Goal: Task Accomplishment & Management: Manage account settings

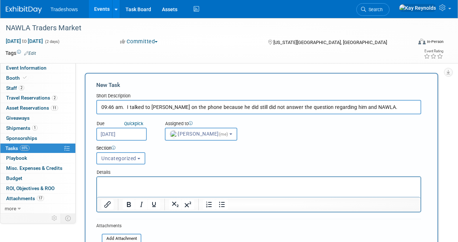
select select "5e9256d4-eeb1-4d7e-ac69-1857632dd0f4"
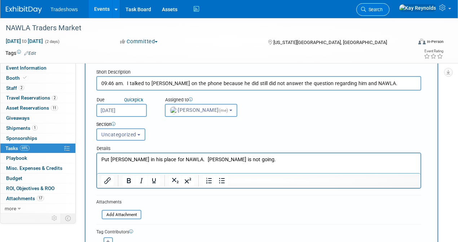
click at [383, 10] on span "Search" at bounding box center [374, 9] width 17 height 5
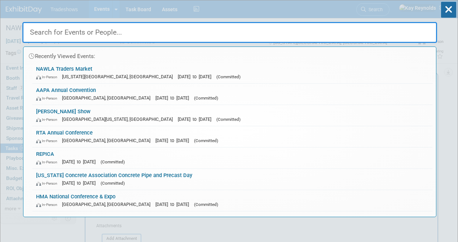
click at [58, 34] on input "text" at bounding box center [229, 32] width 415 height 21
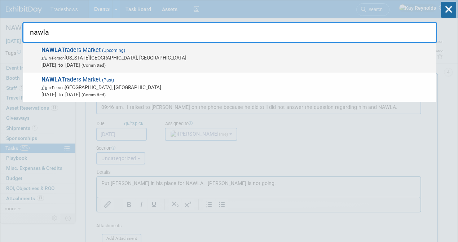
type input "nawla"
click at [49, 61] on span "Nov 6, 2025 to Nov 7, 2025 (Committed)" at bounding box center [238, 64] width 392 height 7
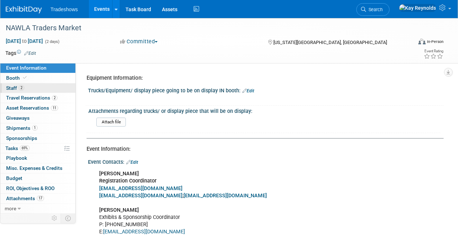
click at [38, 90] on link "2 Staff 2" at bounding box center [37, 88] width 75 height 10
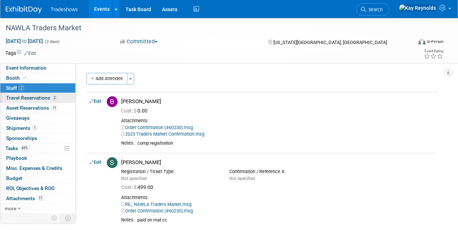
click at [54, 98] on span "2" at bounding box center [54, 97] width 5 height 5
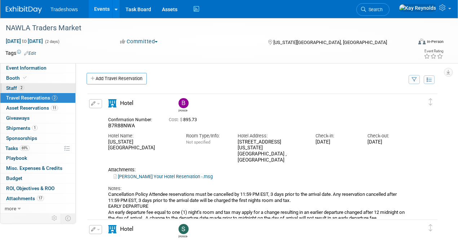
click at [43, 87] on link "2 Staff 2" at bounding box center [37, 88] width 75 height 10
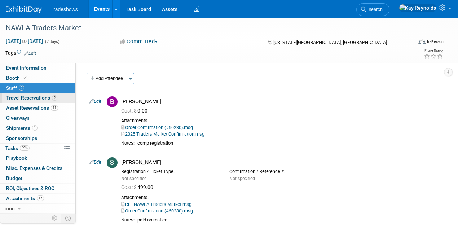
click at [60, 98] on link "2 Travel Reservations 2" at bounding box center [37, 98] width 75 height 10
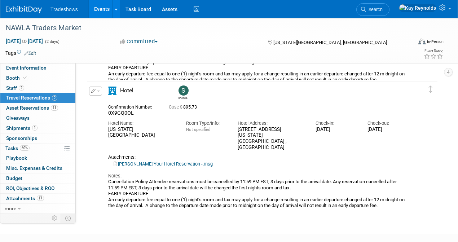
scroll to position [144, 0]
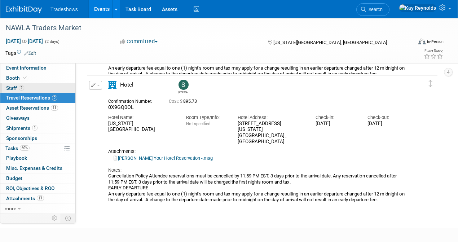
click at [34, 86] on link "2 Staff 2" at bounding box center [37, 88] width 75 height 10
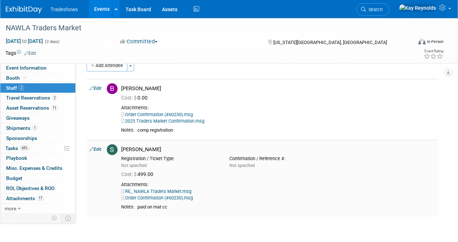
scroll to position [24, 0]
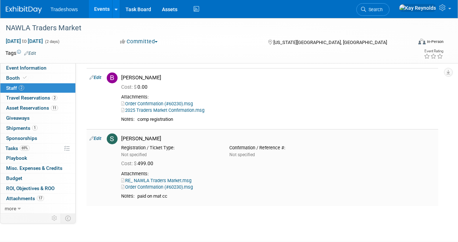
click at [147, 186] on link "Order Confirmation (#60230).msg" at bounding box center [157, 186] width 72 height 5
click at [35, 97] on span "Travel Reservations 2" at bounding box center [31, 98] width 51 height 6
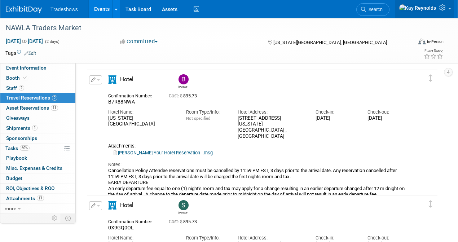
click at [448, 10] on link at bounding box center [424, 9] width 59 height 18
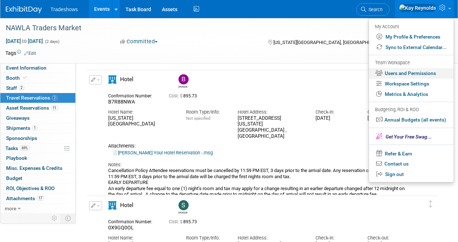
click at [395, 70] on link "Users and Permissions" at bounding box center [411, 73] width 85 height 10
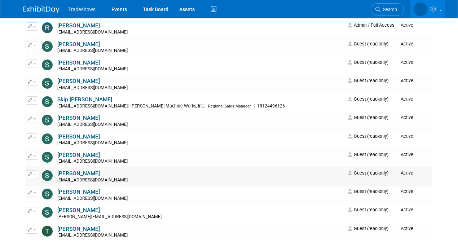
scroll to position [1708, 0]
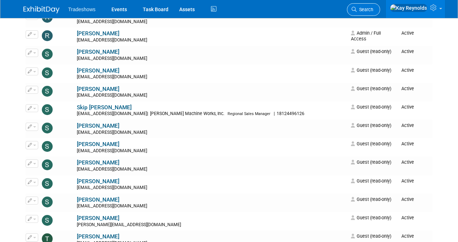
click at [374, 9] on span "Search" at bounding box center [365, 9] width 17 height 5
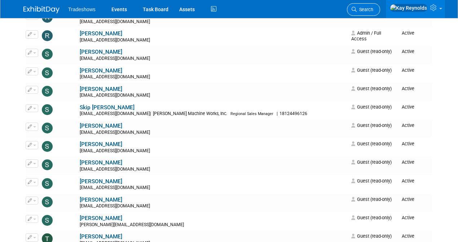
scroll to position [0, 0]
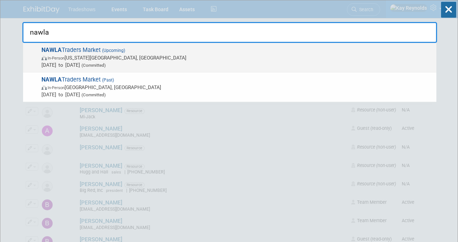
type input "nawla"
click at [57, 51] on strong "NAWLA" at bounding box center [52, 50] width 20 height 7
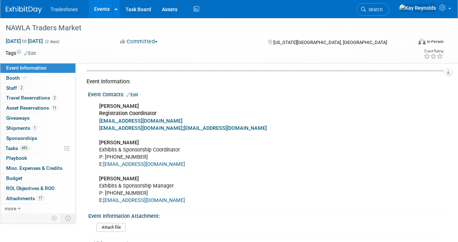
scroll to position [72, 0]
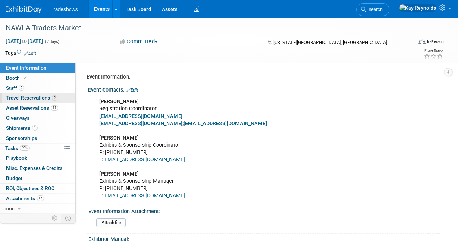
click at [37, 98] on span "Travel Reservations 2" at bounding box center [31, 98] width 51 height 6
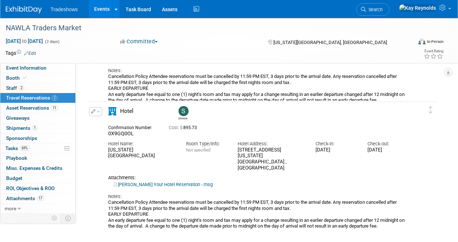
scroll to position [144, 0]
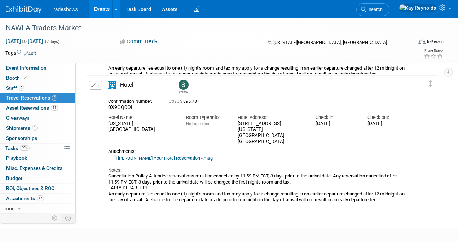
click at [95, 84] on icon "button" at bounding box center [93, 85] width 5 height 4
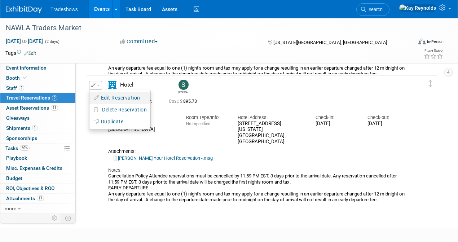
click at [107, 99] on button "Edit Reservation" at bounding box center [120, 98] width 61 height 10
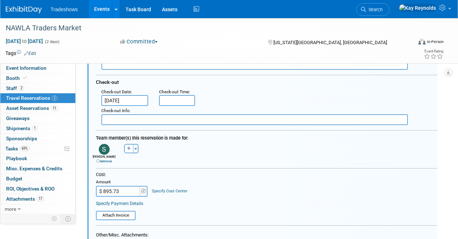
scroll to position [306, 0]
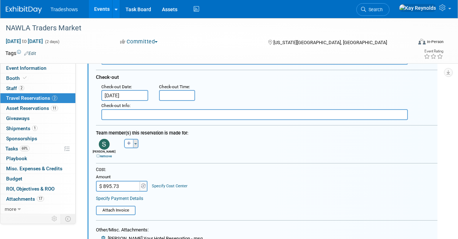
click at [134, 144] on button "Toggle Dropdown" at bounding box center [135, 143] width 5 height 9
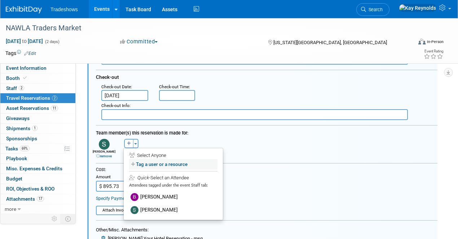
click at [148, 165] on label "Tag a user or a resource" at bounding box center [173, 164] width 88 height 10
select select
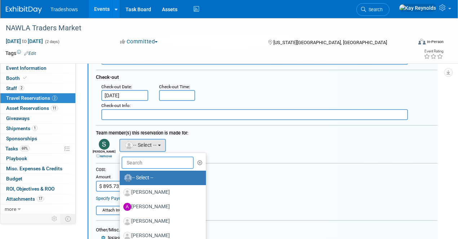
click at [147, 163] on input "text" at bounding box center [158, 162] width 72 height 12
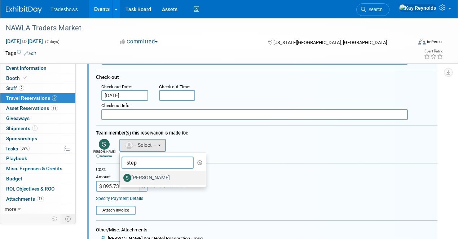
type input "step"
click at [157, 174] on label "Stephen Arnett" at bounding box center [160, 178] width 75 height 12
click at [121, 174] on input "Stephen Arnett" at bounding box center [118, 176] width 5 height 5
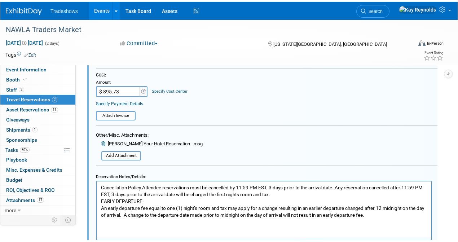
scroll to position [498, 0]
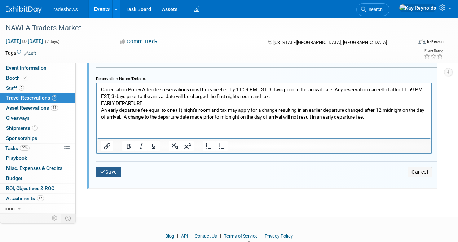
click at [108, 167] on button "Save" at bounding box center [108, 172] width 25 height 10
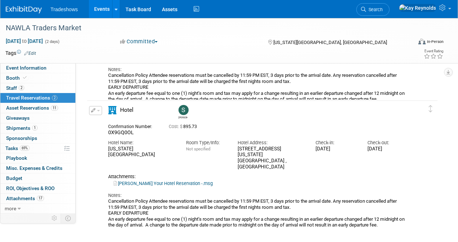
scroll to position [120, 0]
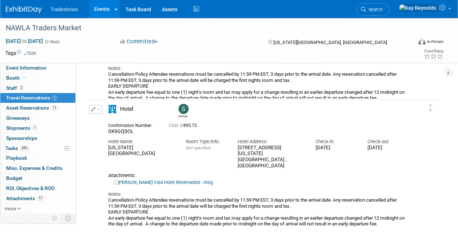
click at [192, 108] on div "Stephen" at bounding box center [292, 110] width 234 height 16
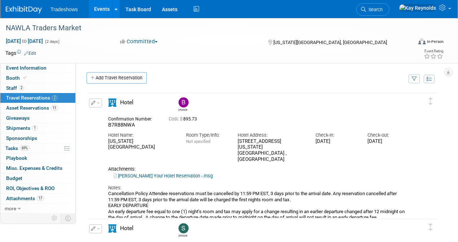
scroll to position [0, 0]
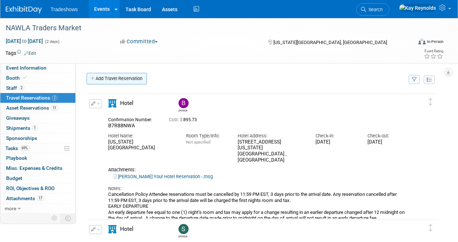
click at [94, 78] on icon at bounding box center [93, 79] width 5 height 5
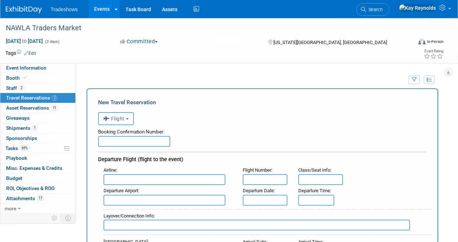
click at [94, 78] on td "Add Travel Reservation" at bounding box center [244, 81] width 326 height 16
click at [36, 86] on link "2 Staff 2" at bounding box center [37, 88] width 75 height 10
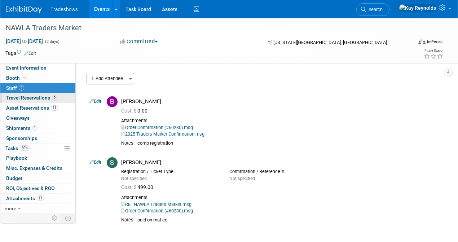
click at [66, 99] on link "2 Travel Reservations 2" at bounding box center [37, 98] width 75 height 10
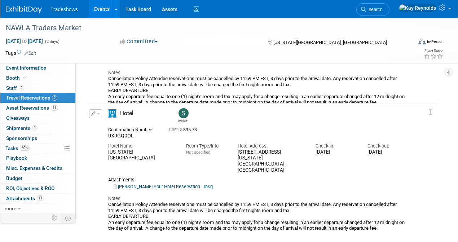
scroll to position [120, 0]
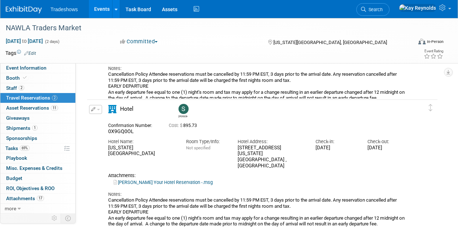
click at [131, 180] on link "Stephen Your Hotel Reservation -.msg" at bounding box center [163, 182] width 99 height 5
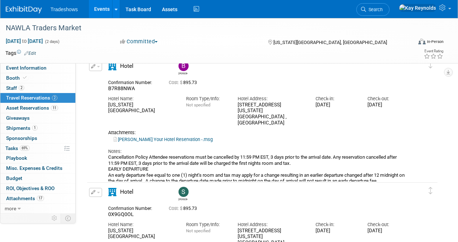
scroll to position [0, 0]
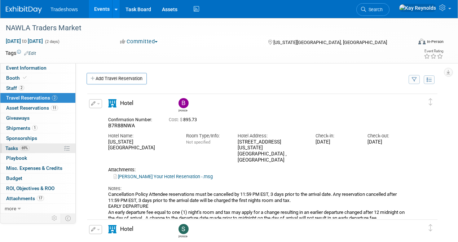
click at [49, 144] on link "69% Tasks 69%" at bounding box center [37, 149] width 75 height 10
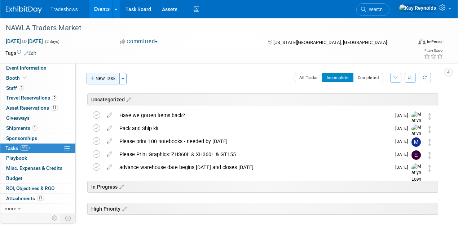
click at [97, 79] on button "New Task" at bounding box center [103, 79] width 33 height 12
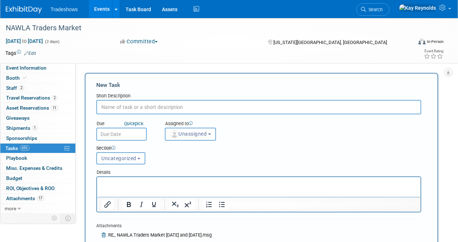
click at [108, 109] on input "text" at bounding box center [258, 107] width 325 height 14
type input "Change"
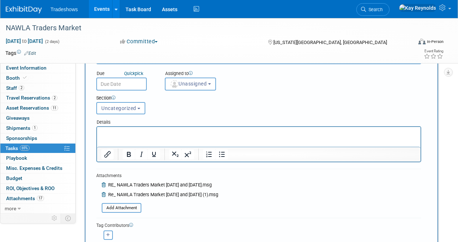
scroll to position [96, 0]
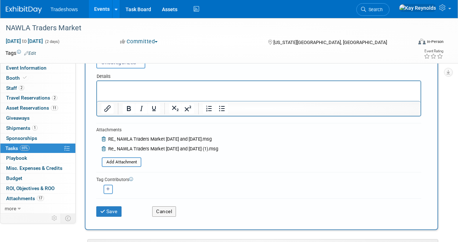
click at [183, 195] on form "New Task Short Description Change Due Quick pick (me)" at bounding box center [261, 103] width 331 height 237
click at [162, 184] on div "Alex remove Barry remove" at bounding box center [258, 188] width 325 height 11
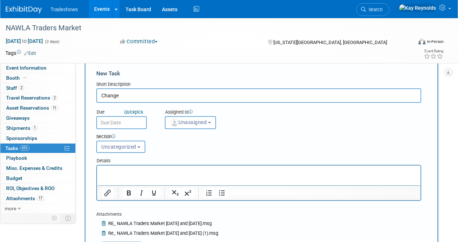
scroll to position [0, 0]
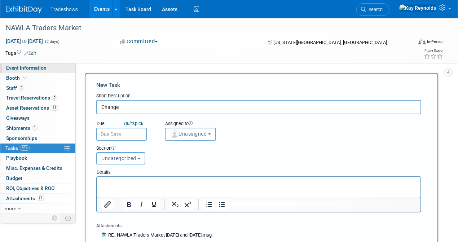
click at [31, 69] on span "Event Information" at bounding box center [26, 68] width 40 height 6
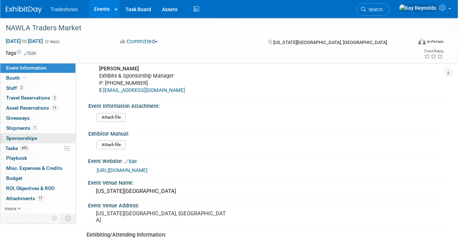
scroll to position [168, 0]
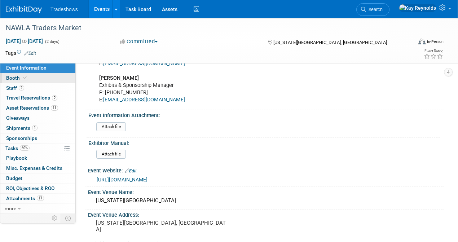
click at [57, 77] on link "Booth" at bounding box center [37, 78] width 75 height 10
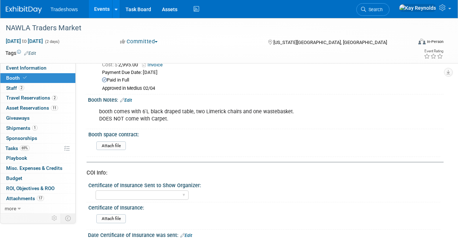
scroll to position [82, 0]
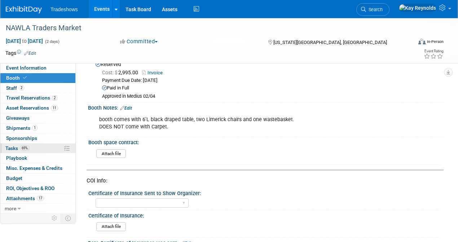
click at [39, 149] on link "69% Tasks 69%" at bounding box center [37, 149] width 75 height 10
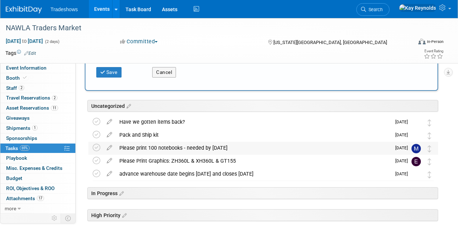
scroll to position [256, 0]
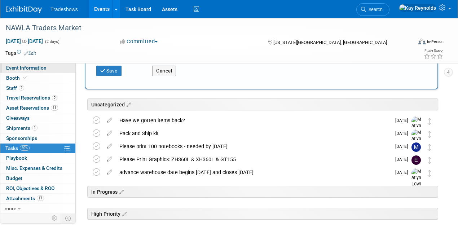
click at [32, 64] on link "Event Information" at bounding box center [37, 68] width 75 height 10
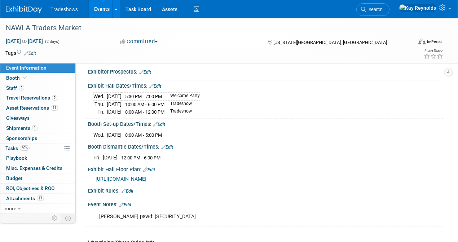
scroll to position [385, 0]
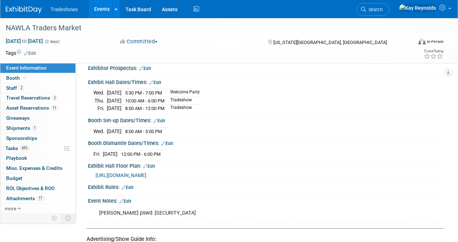
click at [111, 209] on div "Freeman pswd: Dergib1!!" at bounding box center [233, 213] width 279 height 14
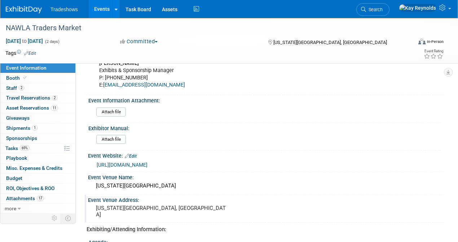
scroll to position [120, 0]
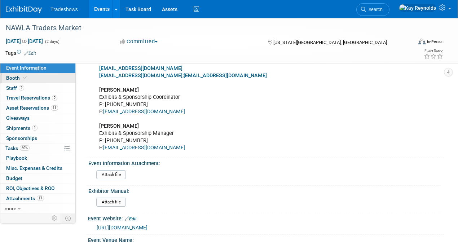
click at [54, 79] on link "Booth" at bounding box center [37, 78] width 75 height 10
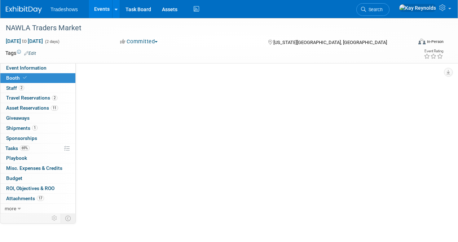
scroll to position [0, 0]
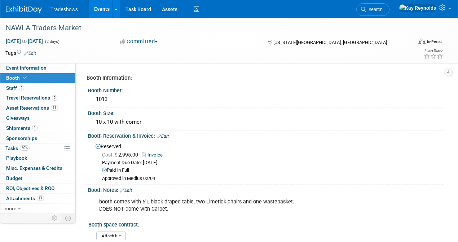
click at [39, 76] on link "Booth" at bounding box center [37, 78] width 75 height 10
click at [42, 77] on link "Booth" at bounding box center [37, 78] width 75 height 10
click at [32, 77] on link "Booth" at bounding box center [37, 78] width 75 height 10
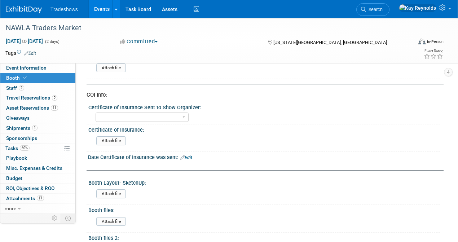
scroll to position [72, 0]
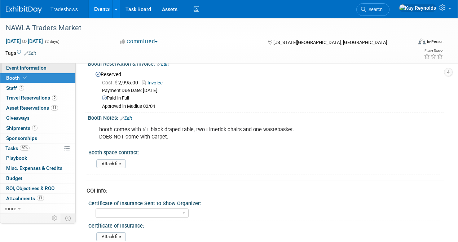
click at [20, 67] on span "Event Information" at bounding box center [26, 68] width 40 height 6
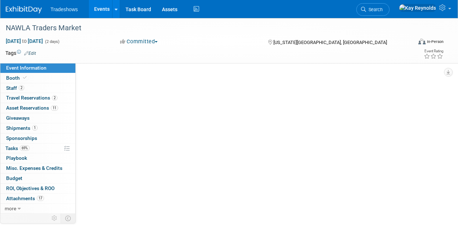
scroll to position [0, 0]
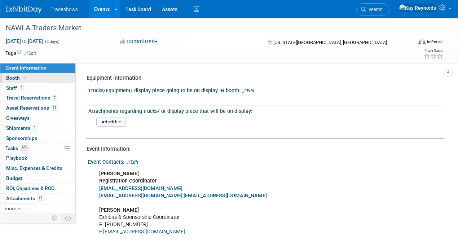
click at [13, 75] on span "Booth" at bounding box center [17, 78] width 22 height 6
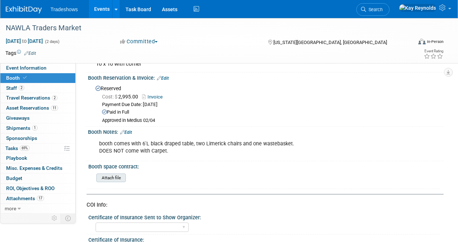
scroll to position [72, 0]
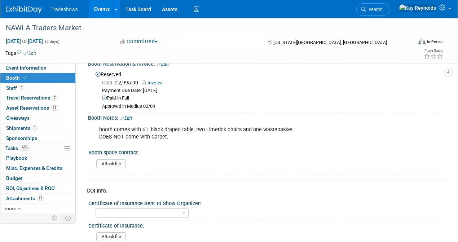
click at [47, 75] on link "Booth" at bounding box center [37, 78] width 75 height 10
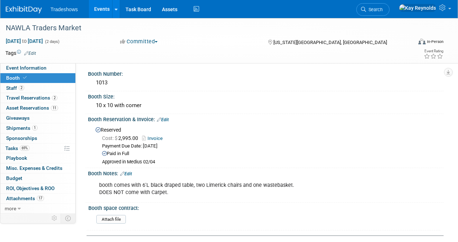
scroll to position [120, 0]
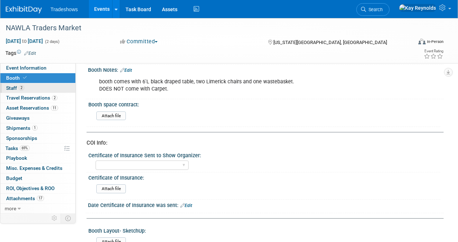
click at [32, 87] on link "2 Staff 2" at bounding box center [37, 88] width 75 height 10
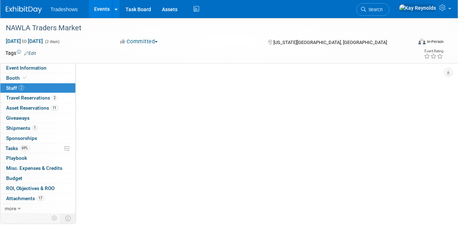
scroll to position [0, 0]
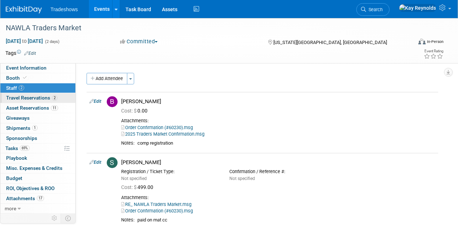
click at [36, 96] on span "Travel Reservations 2" at bounding box center [31, 98] width 51 height 6
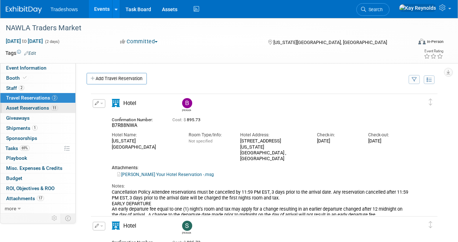
click at [31, 109] on span "Asset Reservations 11" at bounding box center [32, 108] width 52 height 6
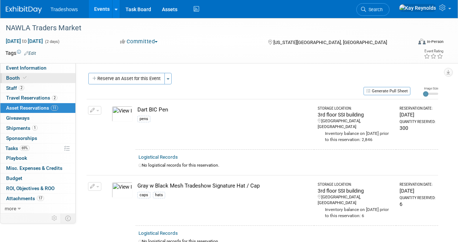
click at [23, 75] on span at bounding box center [25, 77] width 6 height 5
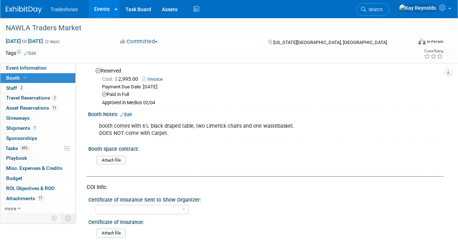
scroll to position [48, 0]
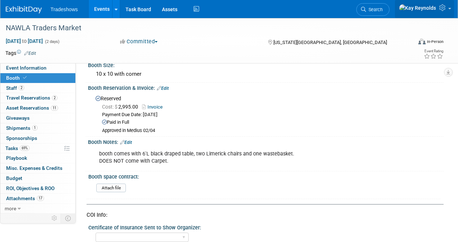
click at [444, 8] on icon at bounding box center [444, 7] width 8 height 6
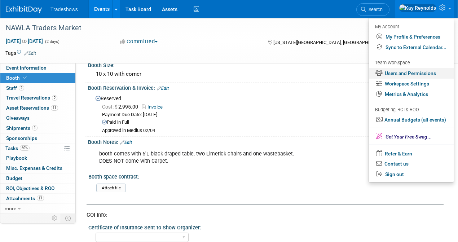
click at [389, 73] on link "Users and Permissions" at bounding box center [411, 73] width 85 height 10
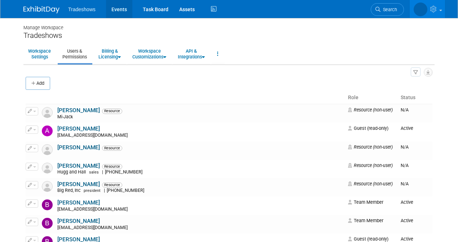
click at [117, 8] on link "Events" at bounding box center [119, 9] width 26 height 18
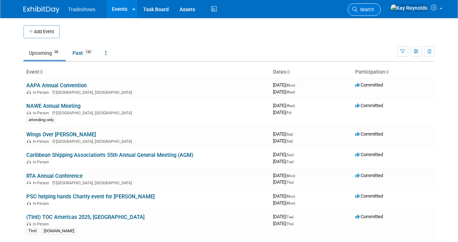
click at [374, 10] on span "Search" at bounding box center [366, 9] width 17 height 5
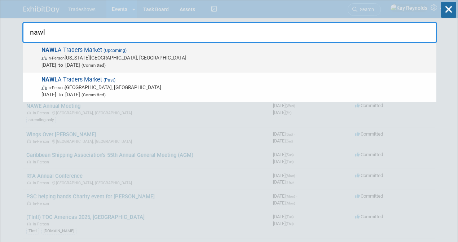
type input "nawl"
click at [70, 45] on div "NAWL A Traders Market (Upcoming) In-Person [US_STATE][GEOGRAPHIC_DATA], [GEOGRA…" at bounding box center [230, 58] width 414 height 30
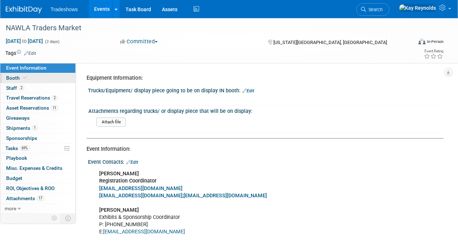
click at [43, 76] on link "Booth" at bounding box center [37, 78] width 75 height 10
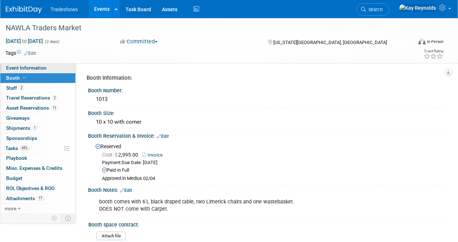
click at [35, 69] on span "Event Information" at bounding box center [26, 68] width 40 height 6
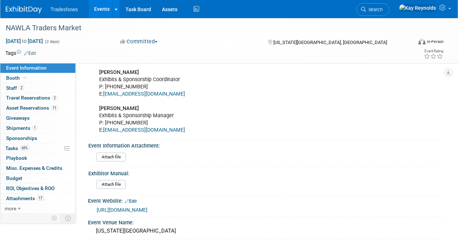
scroll to position [168, 0]
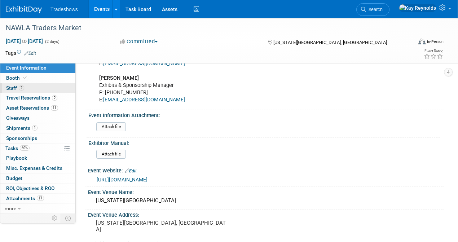
click at [52, 85] on link "2 Staff 2" at bounding box center [37, 88] width 75 height 10
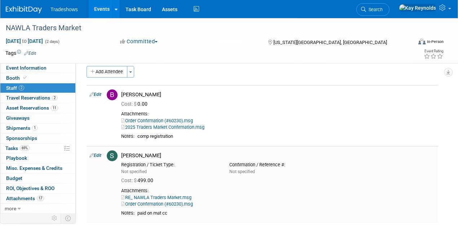
scroll to position [0, 0]
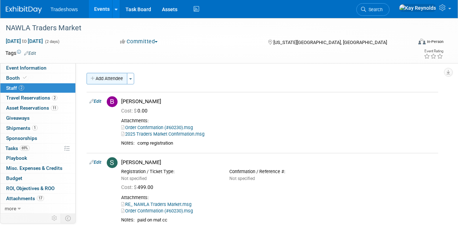
click at [111, 78] on button "Add Attendee" at bounding box center [107, 79] width 41 height 12
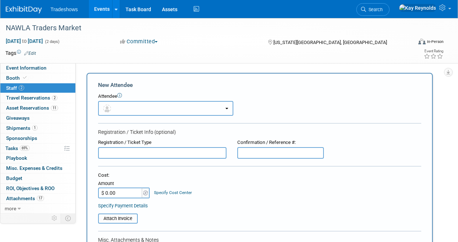
click at [115, 109] on button "button" at bounding box center [165, 108] width 135 height 15
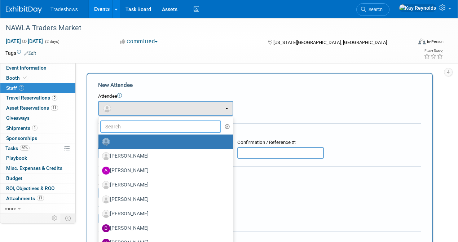
click at [121, 126] on input "text" at bounding box center [160, 127] width 121 height 12
click at [272, 97] on div "Attendee" at bounding box center [259, 96] width 323 height 7
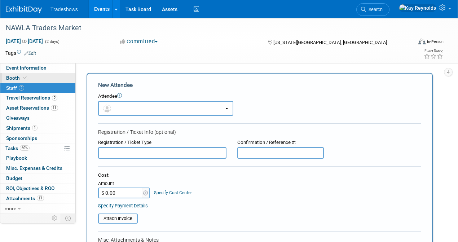
click at [28, 79] on link "Booth" at bounding box center [37, 78] width 75 height 10
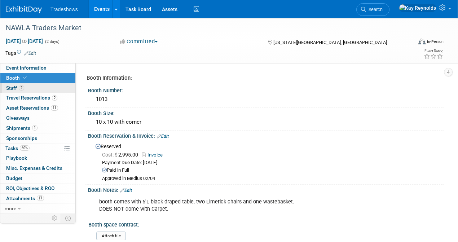
click at [36, 88] on link "2 Staff 2" at bounding box center [37, 88] width 75 height 10
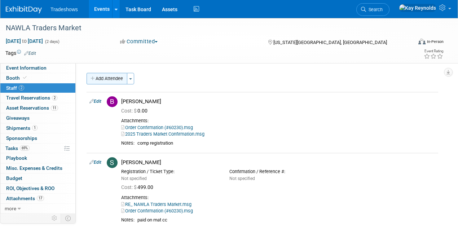
click at [114, 80] on button "Add Attendee" at bounding box center [107, 79] width 41 height 12
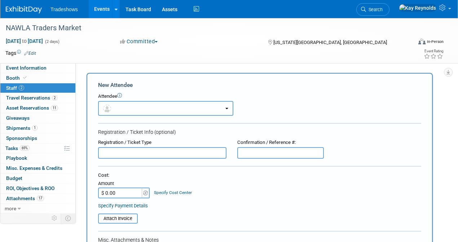
click at [121, 101] on button "button" at bounding box center [165, 108] width 135 height 15
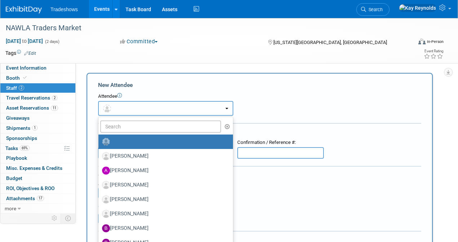
click at [123, 106] on button "button" at bounding box center [165, 108] width 135 height 15
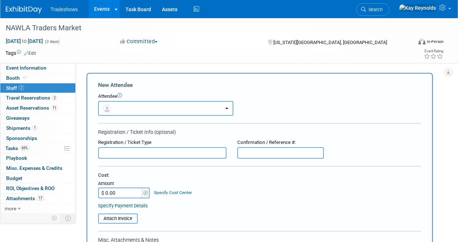
click at [124, 111] on button "button" at bounding box center [165, 108] width 135 height 15
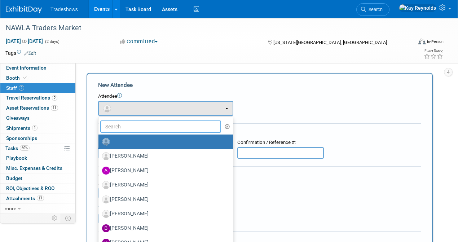
click at [125, 127] on input "text" at bounding box center [160, 127] width 121 height 12
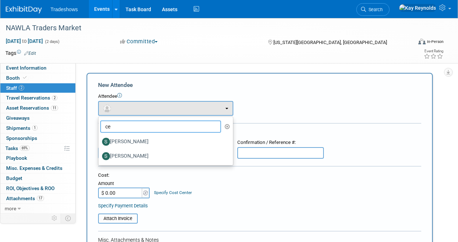
type input "cec"
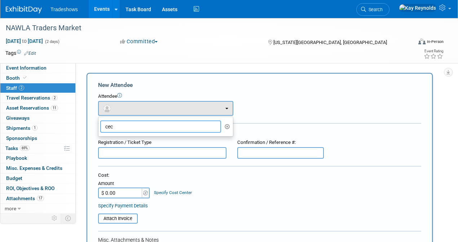
drag, startPoint x: 127, startPoint y: 129, endPoint x: 101, endPoint y: 127, distance: 26.0
click at [101, 127] on input "cec" at bounding box center [160, 127] width 121 height 12
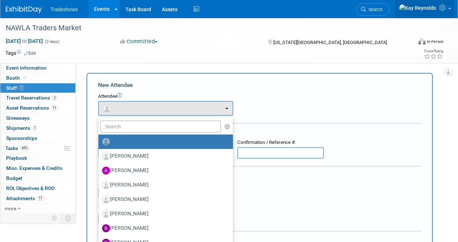
click at [442, 10] on icon at bounding box center [444, 7] width 8 height 6
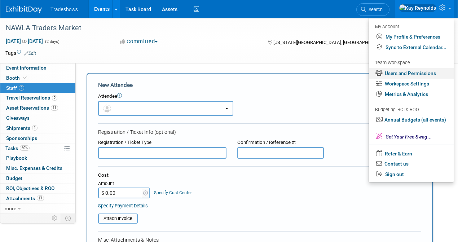
click at [399, 74] on link "Users and Permissions" at bounding box center [411, 73] width 85 height 10
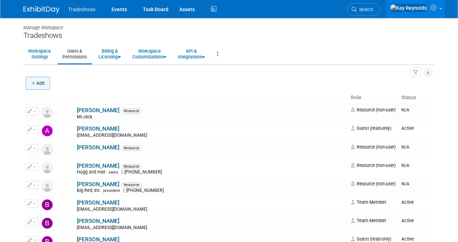
click at [37, 82] on button "Add" at bounding box center [38, 83] width 25 height 13
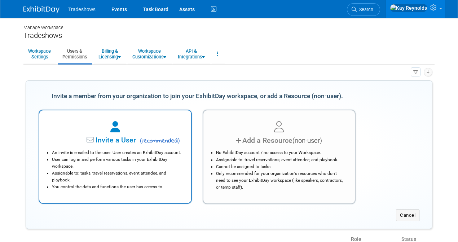
click at [118, 140] on span "Invite a User" at bounding box center [94, 140] width 86 height 8
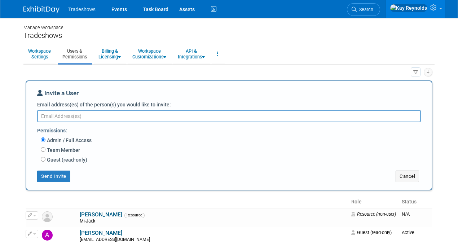
click at [62, 119] on textarea "Email address(es) of the person(s) you would like to invite:" at bounding box center [229, 116] width 384 height 12
type textarea "c"
type textarea "Cecelia Reynolds"
click at [43, 150] on input "Team Member" at bounding box center [43, 149] width 5 height 5
radio input "true"
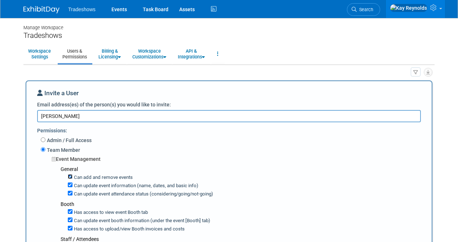
click at [70, 176] on input "Can add and remove events" at bounding box center [70, 176] width 5 height 5
checkbox input "false"
click at [70, 185] on input "Can update event information (name, dates, and basic info)" at bounding box center [70, 185] width 5 height 5
checkbox input "false"
click at [70, 193] on input "Can update event attendance status (considering/going/not-going)" at bounding box center [70, 193] width 5 height 5
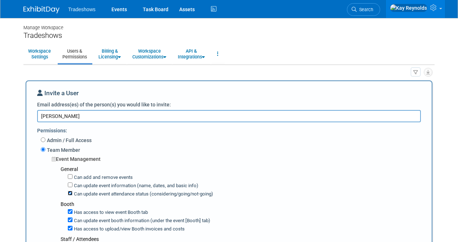
checkbox input "false"
click at [70, 218] on input "Can update event booth information (under the event [Booth] tab)" at bounding box center [70, 220] width 5 height 5
checkbox input "false"
click at [69, 226] on input "Has access to view Booth invoices and costs" at bounding box center [70, 228] width 5 height 5
checkbox input "false"
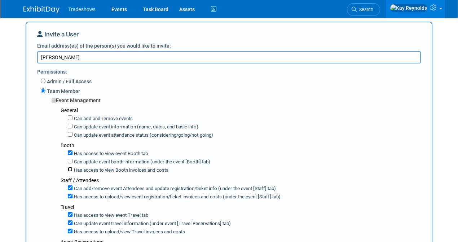
scroll to position [96, 0]
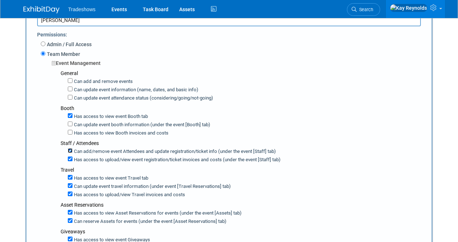
click at [69, 148] on input "Can add/remove event Attendees and update registration/ticket info (under the e…" at bounding box center [70, 150] width 5 height 5
checkbox input "false"
click at [70, 157] on input "Has access to view event registration/ticket invoices and costs (under the even…" at bounding box center [70, 159] width 5 height 5
checkbox input "false"
click at [70, 183] on input "Can update event travel information (under event [Travel Reservations] tab)" at bounding box center [70, 185] width 5 height 5
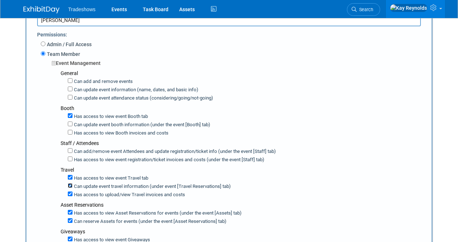
checkbox input "false"
click at [71, 192] on input "Has access to view Travel invoices and costs" at bounding box center [70, 194] width 5 height 5
checkbox input "false"
click at [69, 218] on input "Can reserve Assets for events (under the event [Asset Reservations] tab)" at bounding box center [70, 220] width 5 height 5
checkbox input "false"
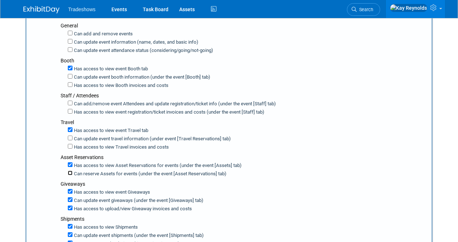
scroll to position [144, 0]
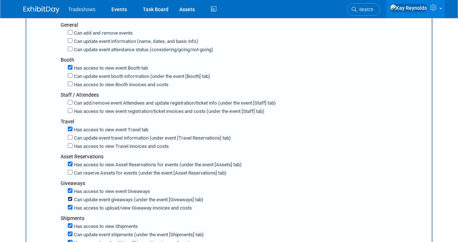
click at [70, 197] on input "Can update event giveaways (under the event [Giveaways] tab)" at bounding box center [70, 199] width 5 height 5
checkbox input "false"
click at [71, 205] on input "Has access to view Giveaway invoices and costs" at bounding box center [70, 207] width 5 height 5
checkbox input "false"
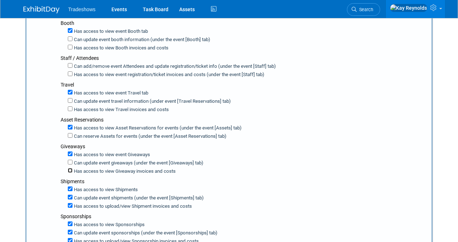
scroll to position [192, 0]
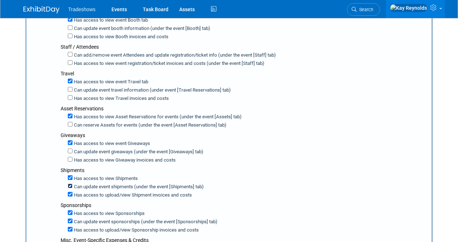
click at [71, 184] on input "Can update event shipments (under the event [Shipments] tab)" at bounding box center [70, 186] width 5 height 5
checkbox input "false"
click at [70, 192] on input "Has access to view Shipment invoices and costs" at bounding box center [70, 194] width 5 height 5
checkbox input "false"
click at [70, 219] on input "Can update event sponsorships (under the event [Sponsorships] tab)" at bounding box center [70, 221] width 5 height 5
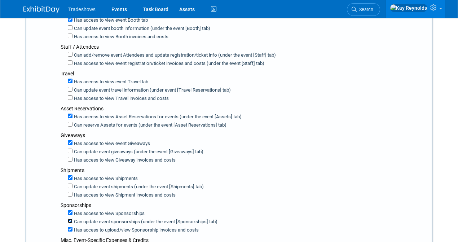
checkbox input "false"
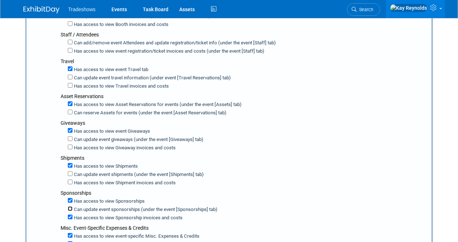
scroll to position [217, 0]
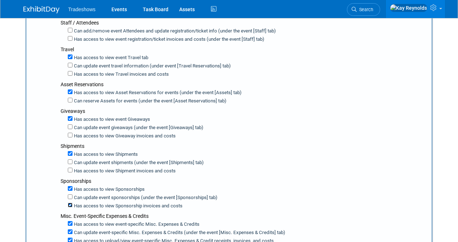
click at [69, 203] on input "Has access to view Sponsorship invoices and costs" at bounding box center [70, 205] width 5 height 5
checkbox input "false"
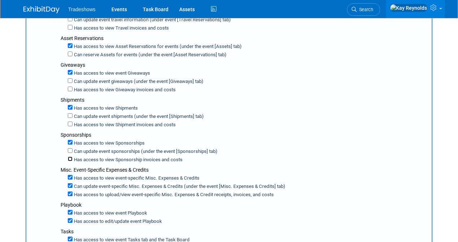
scroll to position [265, 0]
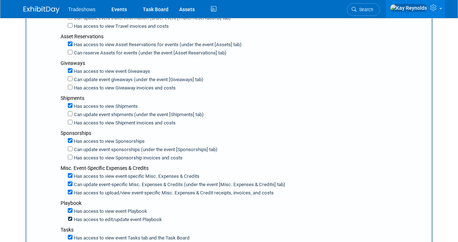
click at [70, 217] on input "Has access to edit/update event Playbook" at bounding box center [70, 219] width 5 height 5
checkbox input "false"
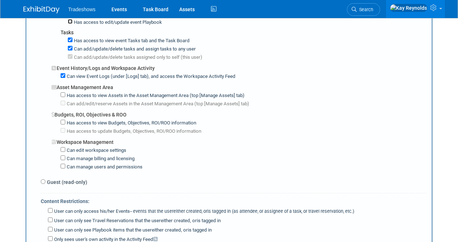
scroll to position [481, 0]
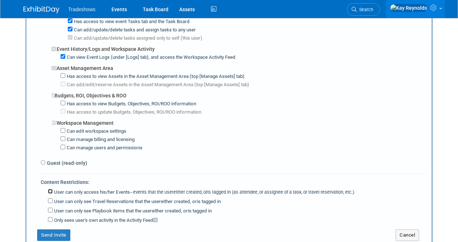
click at [50, 189] on input "User can only access his/her Events -- events that the user either created, or …" at bounding box center [50, 191] width 5 height 5
checkbox input "true"
click at [50, 198] on input "User can only see Travel Reservations that the user either created, or is tagge…" at bounding box center [50, 200] width 5 height 5
checkbox input "true"
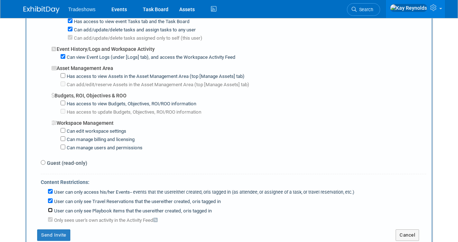
click at [51, 208] on input "User can only see Playbook items that the user either created, or is tagged in" at bounding box center [50, 210] width 5 height 5
checkbox input "true"
click at [58, 230] on button "Send Invite" at bounding box center [53, 236] width 33 height 12
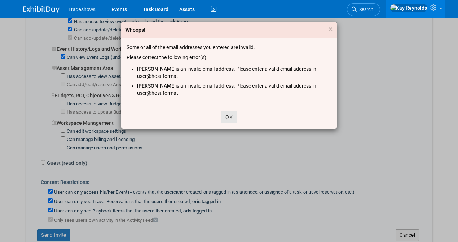
click at [228, 118] on button "OK" at bounding box center [229, 117] width 17 height 12
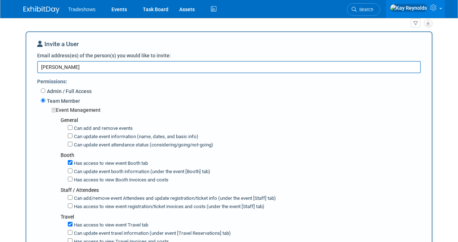
scroll to position [0, 0]
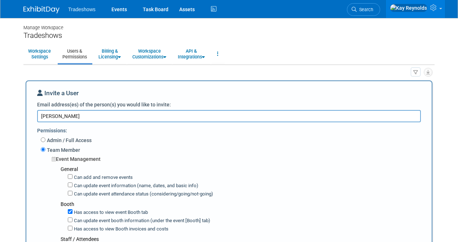
drag, startPoint x: 98, startPoint y: 118, endPoint x: 18, endPoint y: 112, distance: 79.6
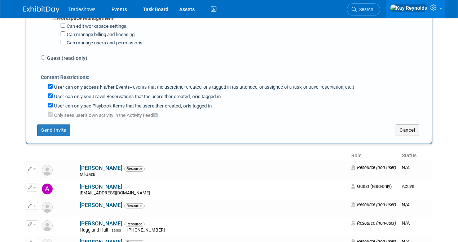
scroll to position [650, 0]
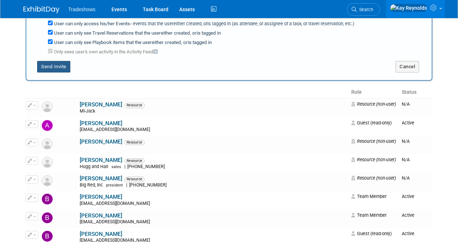
type textarea "kreynolds532@maxxsouth.net"
click at [46, 61] on button "Send Invite" at bounding box center [53, 67] width 33 height 12
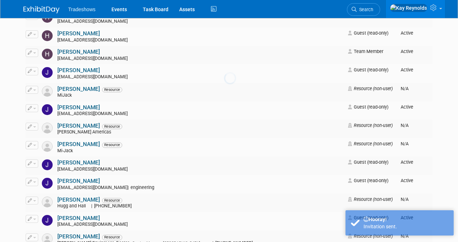
scroll to position [2, 0]
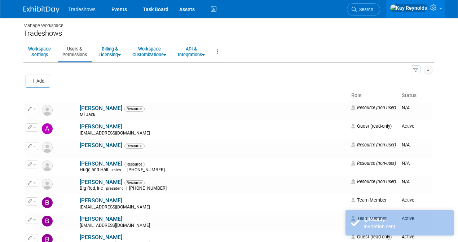
click at [440, 12] on link at bounding box center [415, 9] width 59 height 18
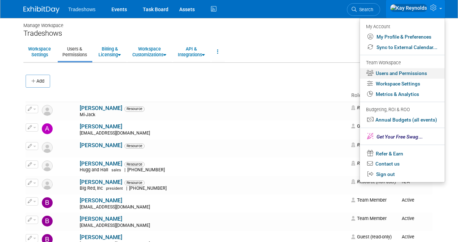
click at [382, 74] on link "Users and Permissions" at bounding box center [402, 73] width 85 height 10
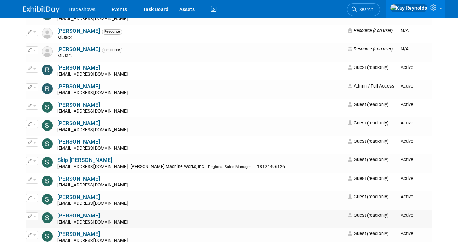
scroll to position [1660, 0]
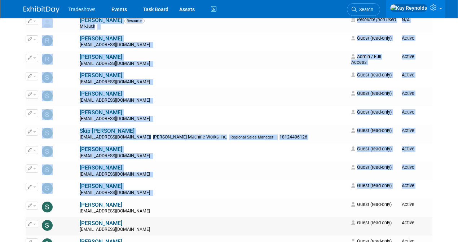
scroll to position [1708, 0]
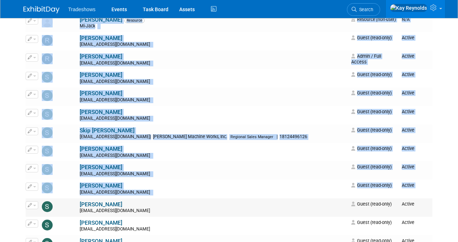
click at [47, 201] on img at bounding box center [47, 206] width 11 height 11
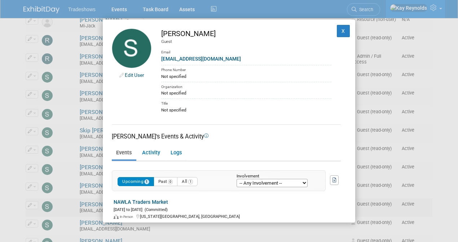
click at [47, 176] on div "Edit User Stephen Arnett Guest Email sarnett@taylorbigred.com Phone Number Not …" at bounding box center [229, 121] width 458 height 242
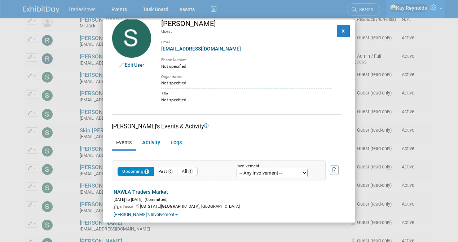
scroll to position [19, 0]
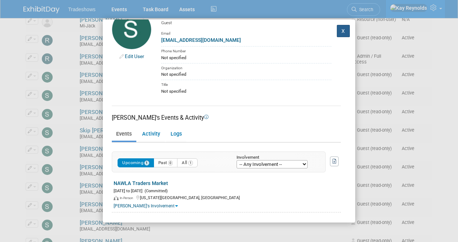
click at [342, 29] on button "X" at bounding box center [343, 31] width 13 height 12
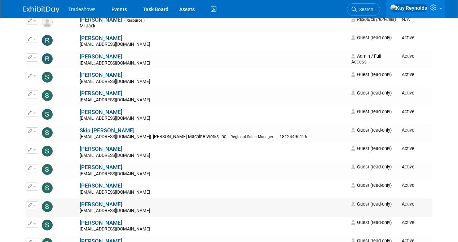
click at [29, 203] on icon "button" at bounding box center [30, 205] width 4 height 4
click at [40, 212] on link "Edit" at bounding box center [54, 217] width 57 height 10
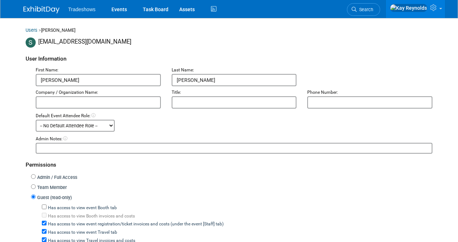
scroll to position [48, 0]
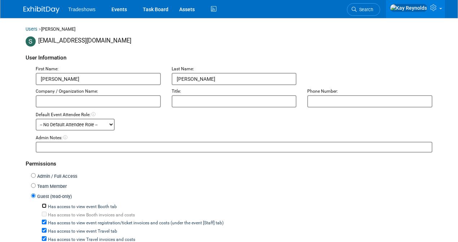
click at [43, 204] on input "Has access to view event Booth tab" at bounding box center [44, 206] width 5 height 5
checkbox input "true"
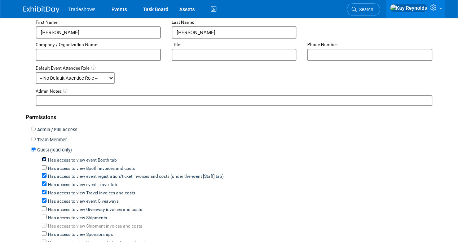
scroll to position [120, 0]
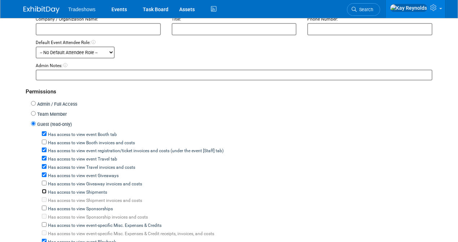
click at [44, 190] on input "Has access to view Shipments" at bounding box center [44, 191] width 5 height 5
checkbox input "true"
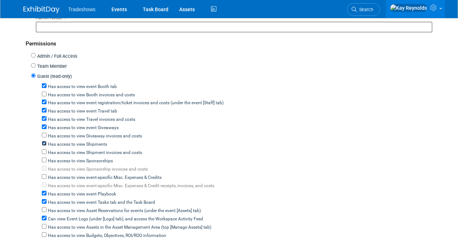
scroll to position [168, 0]
click at [43, 208] on input "Has access to view Asset Reservations for events (under the event [Assets] tab)" at bounding box center [44, 210] width 5 height 5
checkbox input "true"
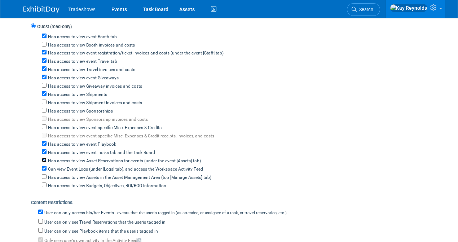
scroll to position [240, 0]
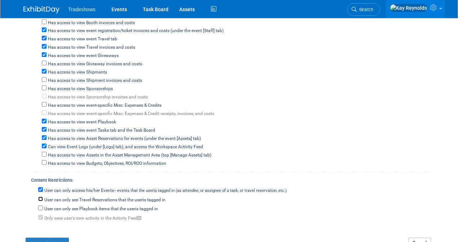
click at [41, 197] on input "User can only see Travel Reservations that the user either created, or is tagge…" at bounding box center [40, 199] width 5 height 5
checkbox input "true"
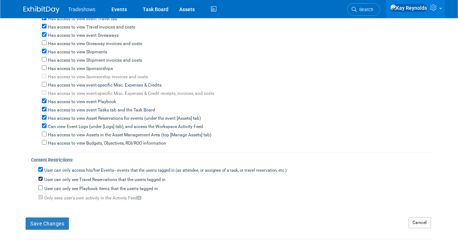
scroll to position [289, 0]
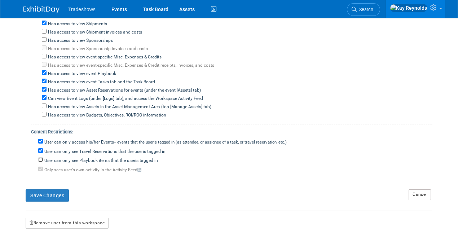
click at [40, 157] on input "User can only see Playbook items that the user either created, or is tagged in" at bounding box center [40, 159] width 5 height 5
checkbox input "true"
click at [49, 190] on button "Save Changes" at bounding box center [47, 195] width 43 height 12
